Goal: Information Seeking & Learning: Find specific fact

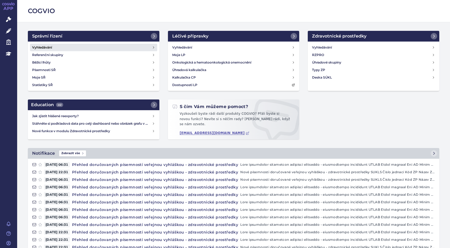
click at [39, 47] on h4 "Vyhledávání" at bounding box center [42, 47] width 20 height 5
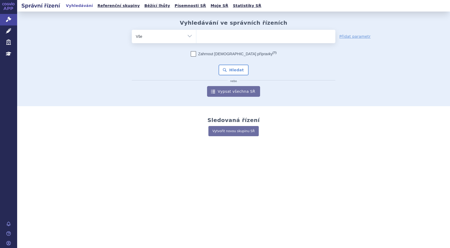
click at [211, 40] on ul at bounding box center [266, 35] width 139 height 11
click at [197, 40] on select at bounding box center [196, 35] width 0 height 13
type input "36"
type input "361"
type input "3612"
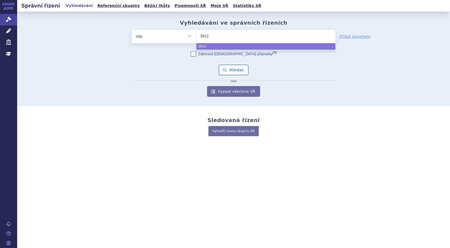
type input "36129"
type input "36129/"
type input "36129/20"
type input "36129/202"
type input "36129/2025"
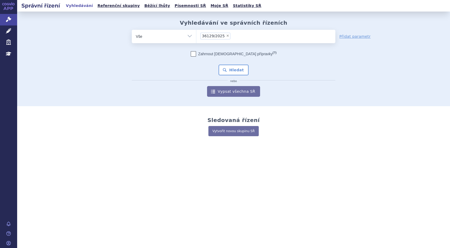
select select "36129/2025"
click at [234, 67] on button "Hledat" at bounding box center [234, 70] width 30 height 11
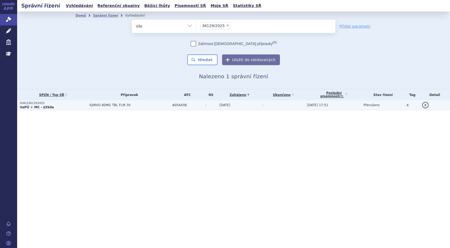
click at [27, 107] on strong "VaPÚ + MC - §39da" at bounding box center [37, 107] width 34 height 4
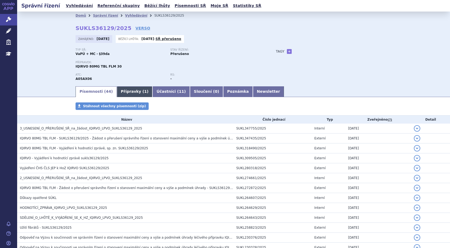
click at [125, 92] on link "Přípravky ( 1 )" at bounding box center [135, 91] width 36 height 11
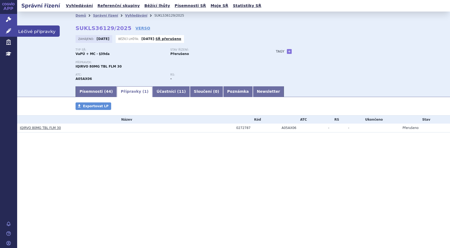
click at [9, 29] on icon at bounding box center [8, 30] width 5 height 5
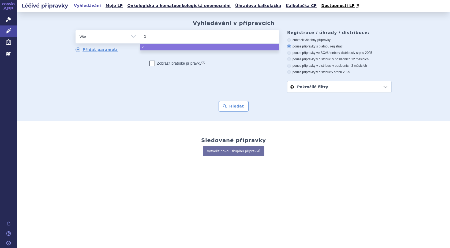
type input "27"
type input "272"
type input "2727"
type input "27278"
type input "272787"
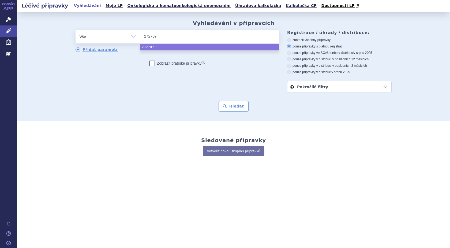
select select "272787"
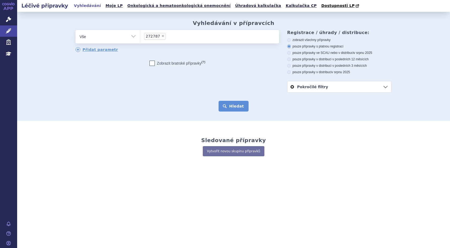
click at [242, 108] on button "Hledat" at bounding box center [234, 106] width 30 height 11
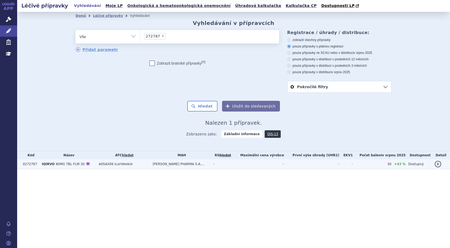
click at [57, 165] on span "80MG TBL FLM 30" at bounding box center [70, 164] width 29 height 4
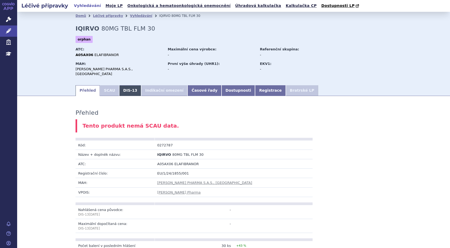
click at [123, 85] on link "DIS-13" at bounding box center [130, 90] width 22 height 11
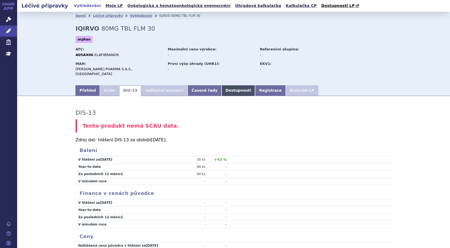
drag, startPoint x: 213, startPoint y: 85, endPoint x: 219, endPoint y: 84, distance: 5.9
click at [222, 85] on link "Dostupnosti" at bounding box center [239, 90] width 34 height 11
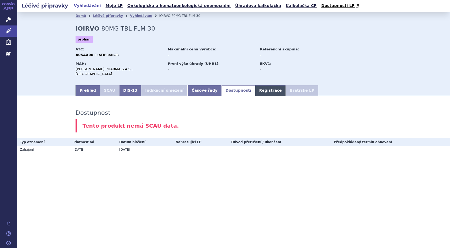
click at [255, 87] on link "Registrace" at bounding box center [270, 90] width 31 height 11
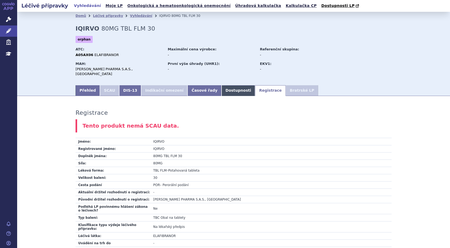
click at [222, 86] on link "Dostupnosti" at bounding box center [239, 90] width 34 height 11
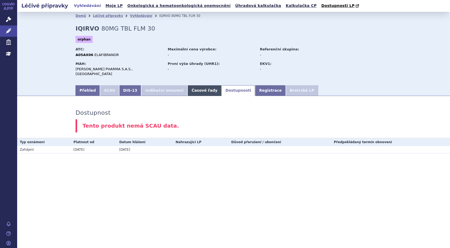
click at [188, 87] on link "Časové řady" at bounding box center [205, 90] width 34 height 11
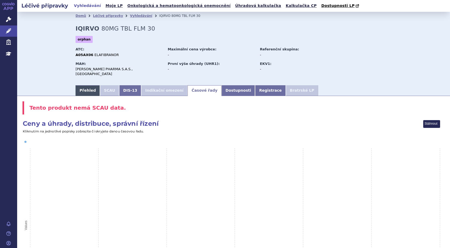
click at [82, 86] on link "Přehled" at bounding box center [88, 90] width 24 height 11
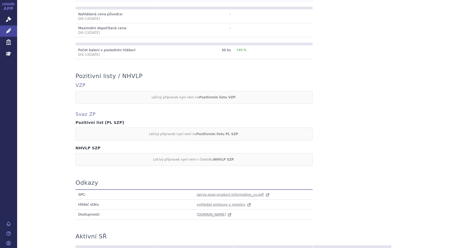
scroll to position [241, 0]
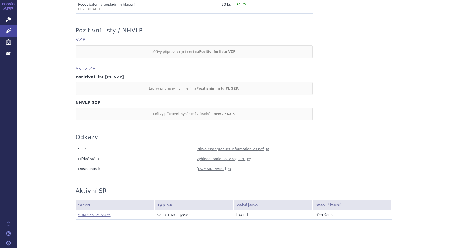
click at [97, 213] on link "SUKLS36129/2025" at bounding box center [94, 215] width 32 height 4
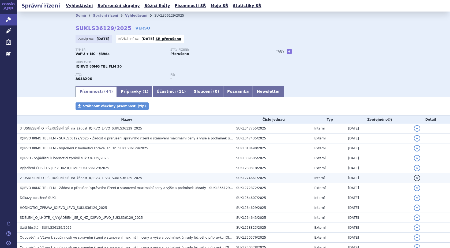
click at [69, 177] on span "2_USNESENÍ_O_PŘERUŠENÍ_SŘ_na_žádost_IQIRVO_LPVO_SUKLS36129_2025" at bounding box center [81, 178] width 123 height 4
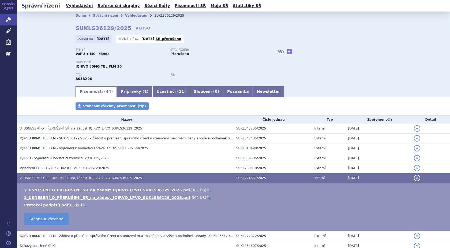
click at [102, 178] on span "2_USNESENÍ_O_PŘERUŠENÍ_SŘ_na_žádost_IQIRVO_LPVO_SUKLS36129_2025" at bounding box center [81, 178] width 123 height 4
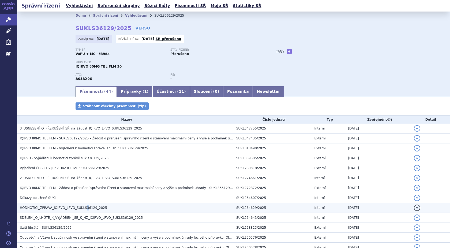
click at [81, 208] on span "HODNOTÍCÍ_ZPRÁVA_IQIRVO_LPVO_SUKLS36129_2025" at bounding box center [63, 208] width 87 height 4
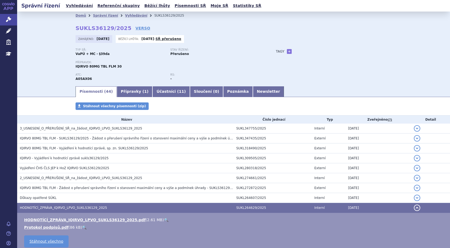
click at [164, 220] on link "🔍" at bounding box center [166, 220] width 5 height 4
click at [10, 32] on icon at bounding box center [8, 30] width 5 height 5
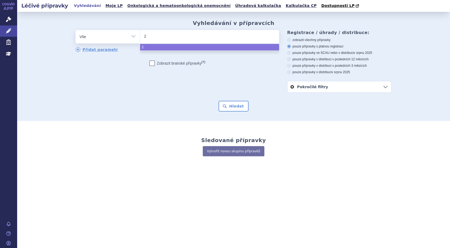
type input "24"
type input "249"
type input "2495"
type input "24956"
type input "249566"
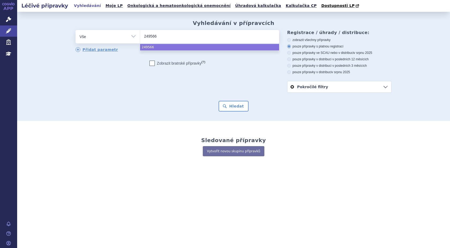
select select "249566"
click at [229, 106] on button "Hledat" at bounding box center [234, 106] width 30 height 11
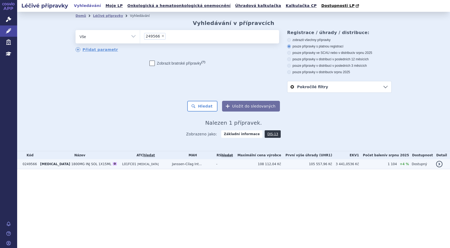
click at [52, 164] on span "[MEDICAL_DATA]" at bounding box center [55, 164] width 30 height 4
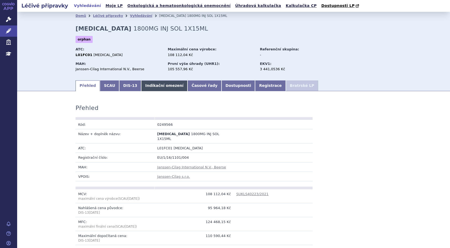
drag, startPoint x: 145, startPoint y: 87, endPoint x: 150, endPoint y: 90, distance: 6.3
click at [145, 87] on link "Indikační omezení" at bounding box center [164, 85] width 46 height 11
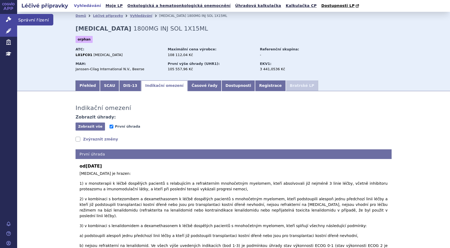
click at [8, 21] on icon at bounding box center [8, 19] width 5 height 5
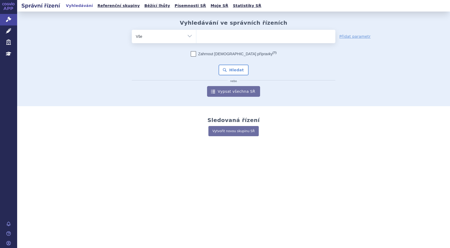
click at [210, 36] on ul at bounding box center [266, 35] width 139 height 11
click at [197, 36] on select at bounding box center [196, 35] width 0 height 13
type input "27"
type input "274"
type input "2743"
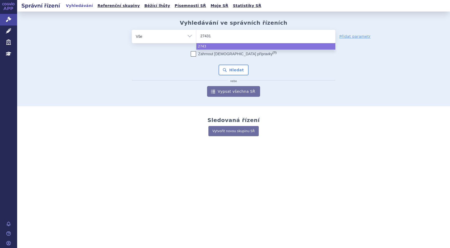
type input "274314"
type input "274314/"
type input "274314/2"
type input "274314/202"
type input "274314/2024"
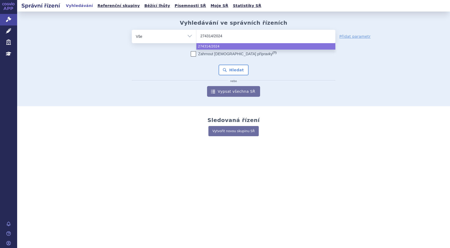
select select "274314/2024"
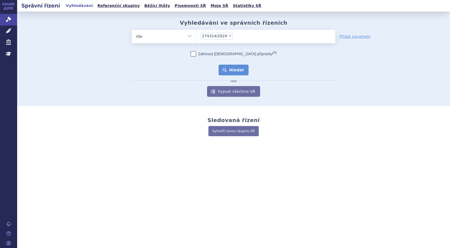
click at [230, 69] on button "Hledat" at bounding box center [234, 70] width 30 height 11
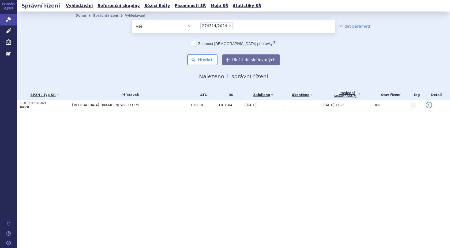
click at [25, 104] on p "SUKLS274314/2024" at bounding box center [45, 103] width 50 height 4
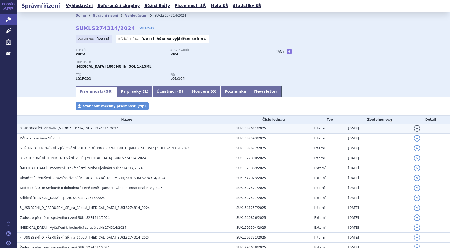
click at [82, 128] on span "3_HODNOTÍCÍ_ZPRÁVA_[MEDICAL_DATA]_SUKLS274314_2024" at bounding box center [69, 129] width 99 height 4
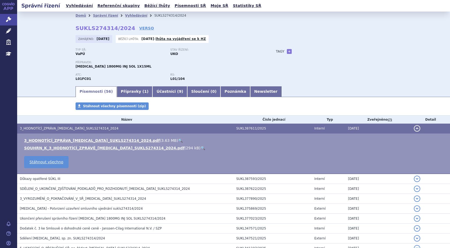
click at [201, 147] on link "🔍" at bounding box center [203, 148] width 5 height 4
click at [8, 31] on icon at bounding box center [8, 30] width 5 height 5
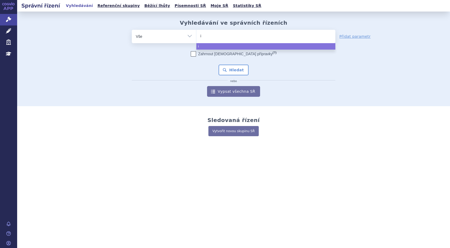
type input "iq"
type input "iqi"
type input "iqir"
type input "iqirvo"
select select "iqirvo"
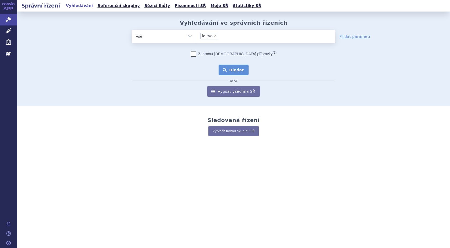
click at [231, 70] on button "Hledat" at bounding box center [234, 70] width 30 height 11
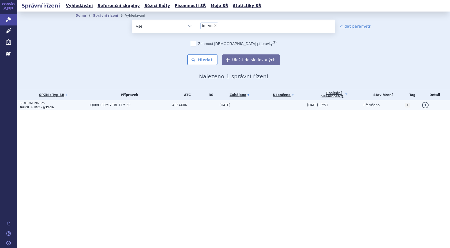
click at [36, 106] on strong "VaPÚ + MC - §39da" at bounding box center [37, 107] width 34 height 4
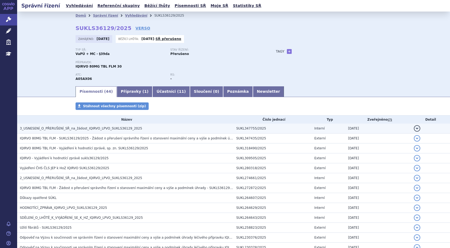
click at [89, 129] on span "3_USNESENÍ_O_PŘERUŠENÍ_SŘ_na_žádost_IQIRVO_LPVO_SUKLS36129_2025" at bounding box center [81, 129] width 123 height 4
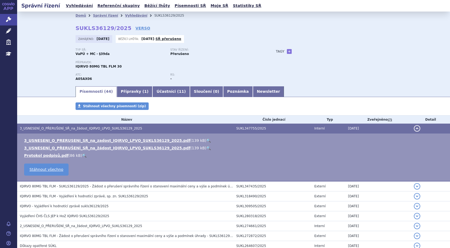
click at [206, 141] on link "🔍" at bounding box center [208, 140] width 5 height 4
